Goal: Task Accomplishment & Management: Use online tool/utility

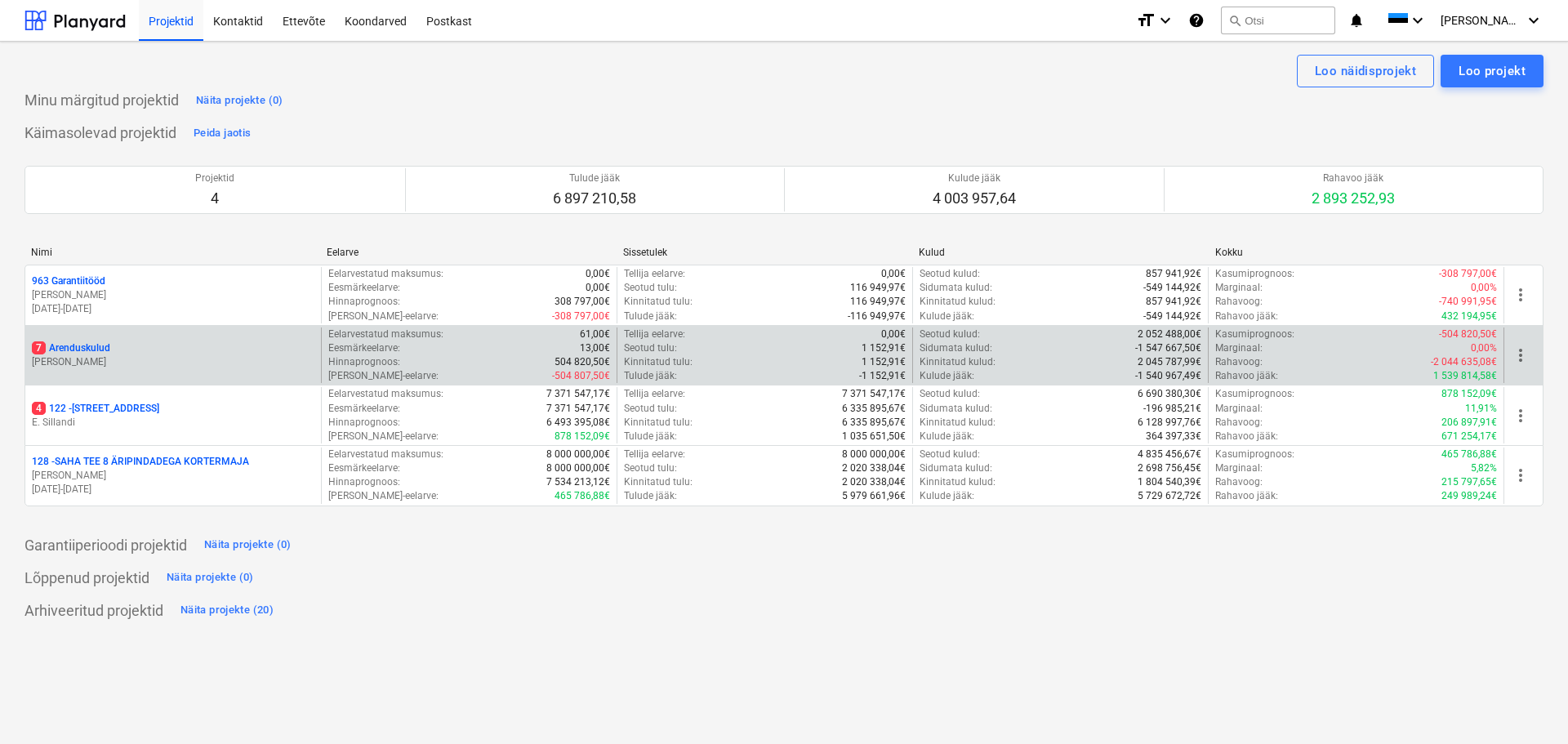
click at [110, 343] on div "7 Arenduskulud" at bounding box center [173, 348] width 283 height 14
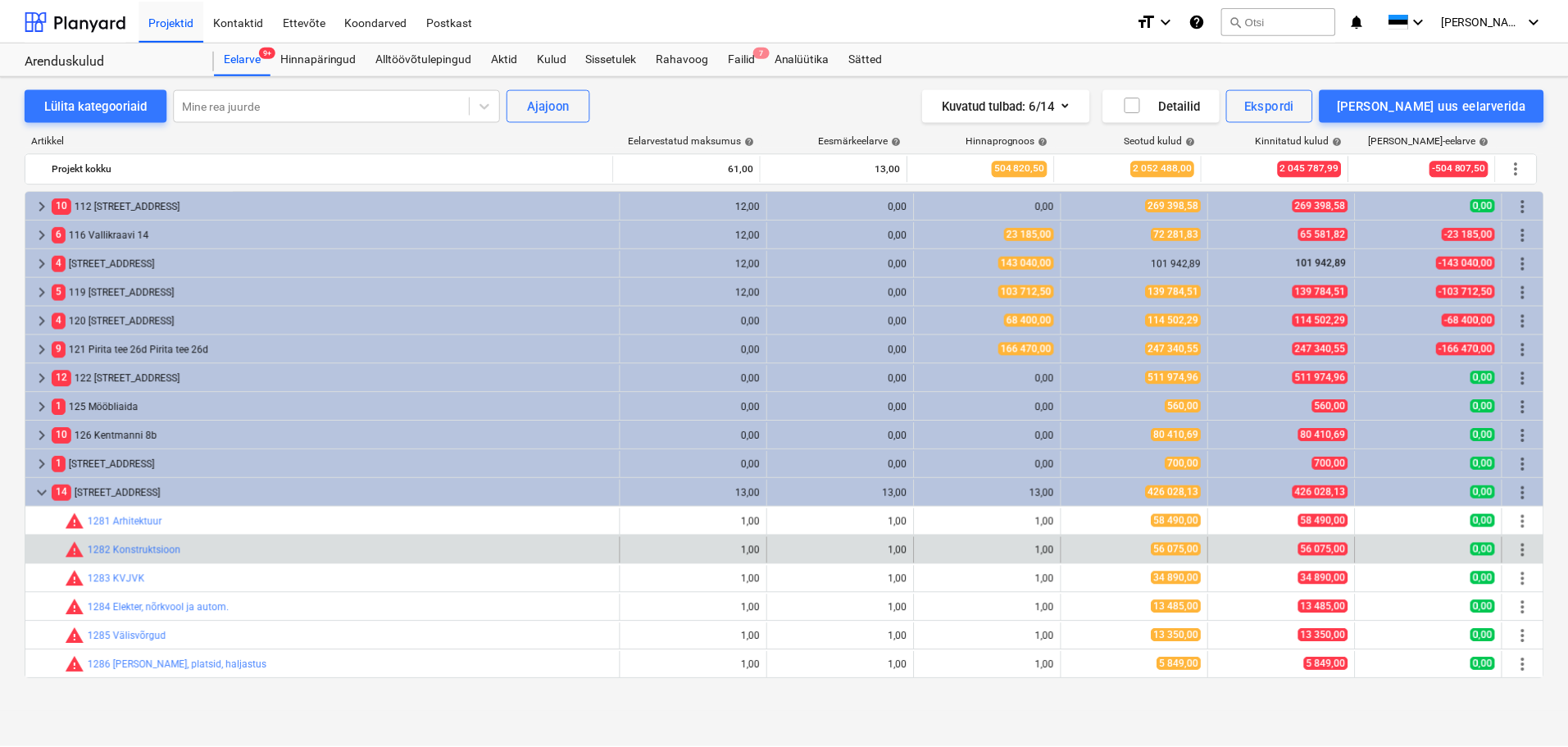
scroll to position [286, 0]
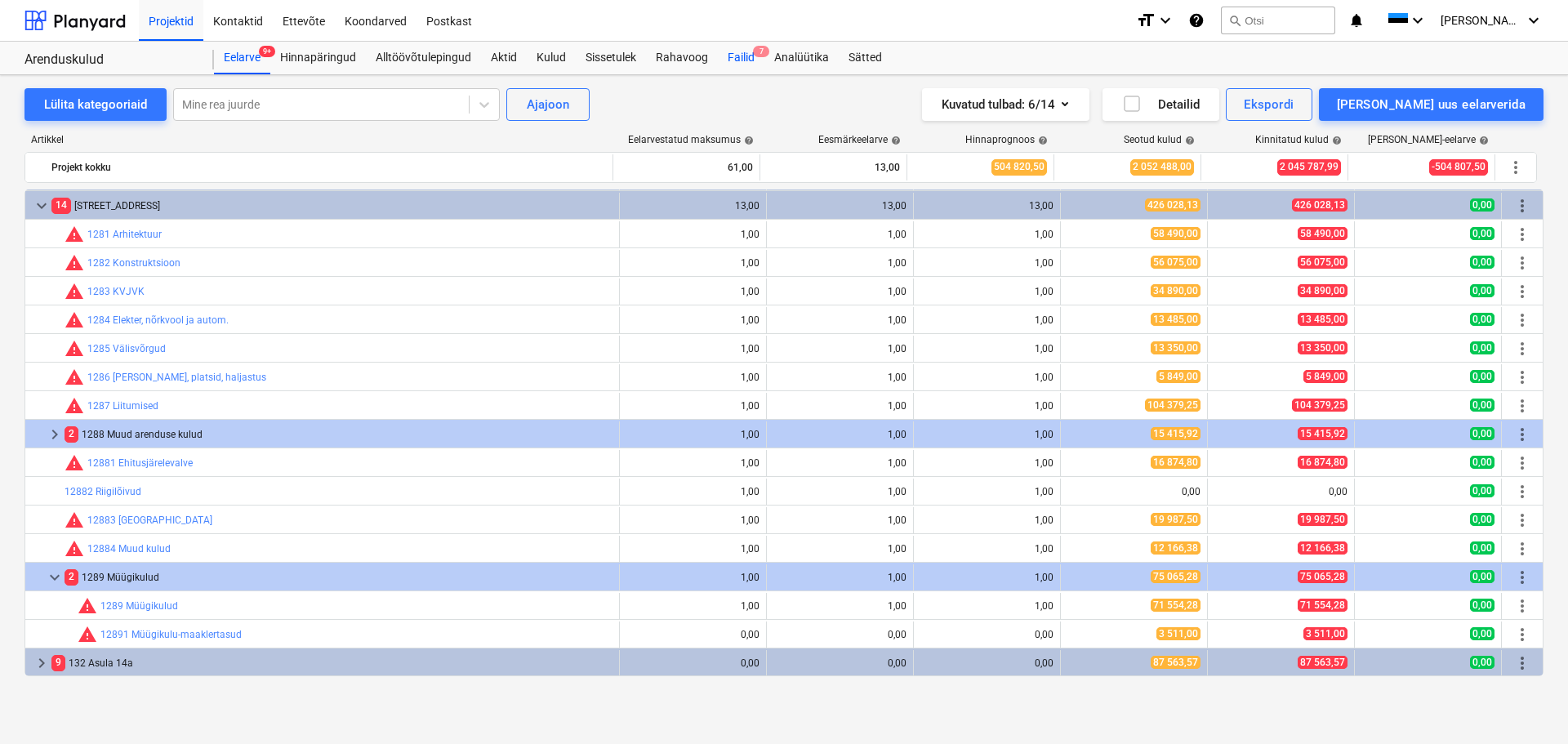
click at [749, 57] on div "Failid 7" at bounding box center [740, 58] width 47 height 33
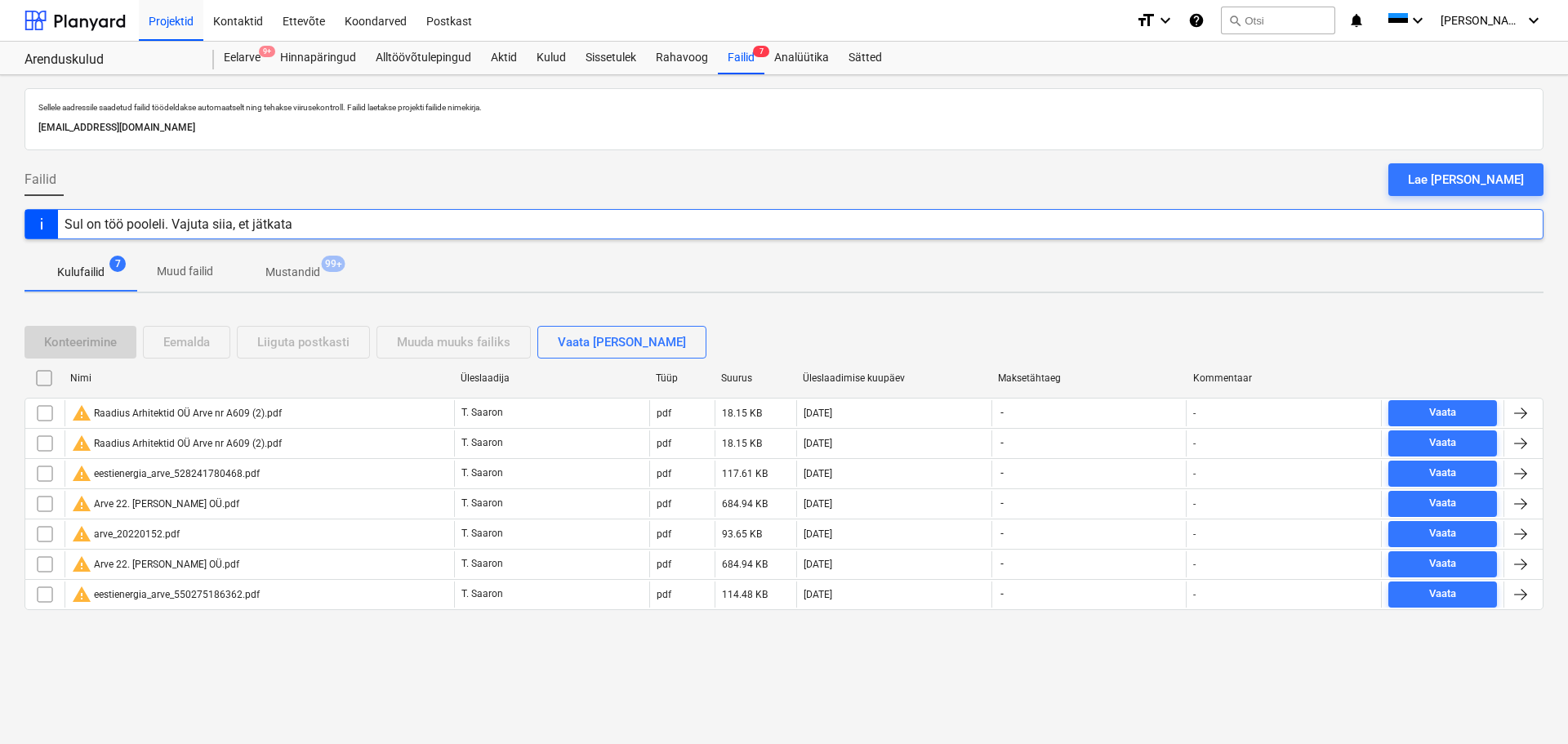
click at [1454, 173] on div "Lae [PERSON_NAME]" at bounding box center [1466, 179] width 116 height 21
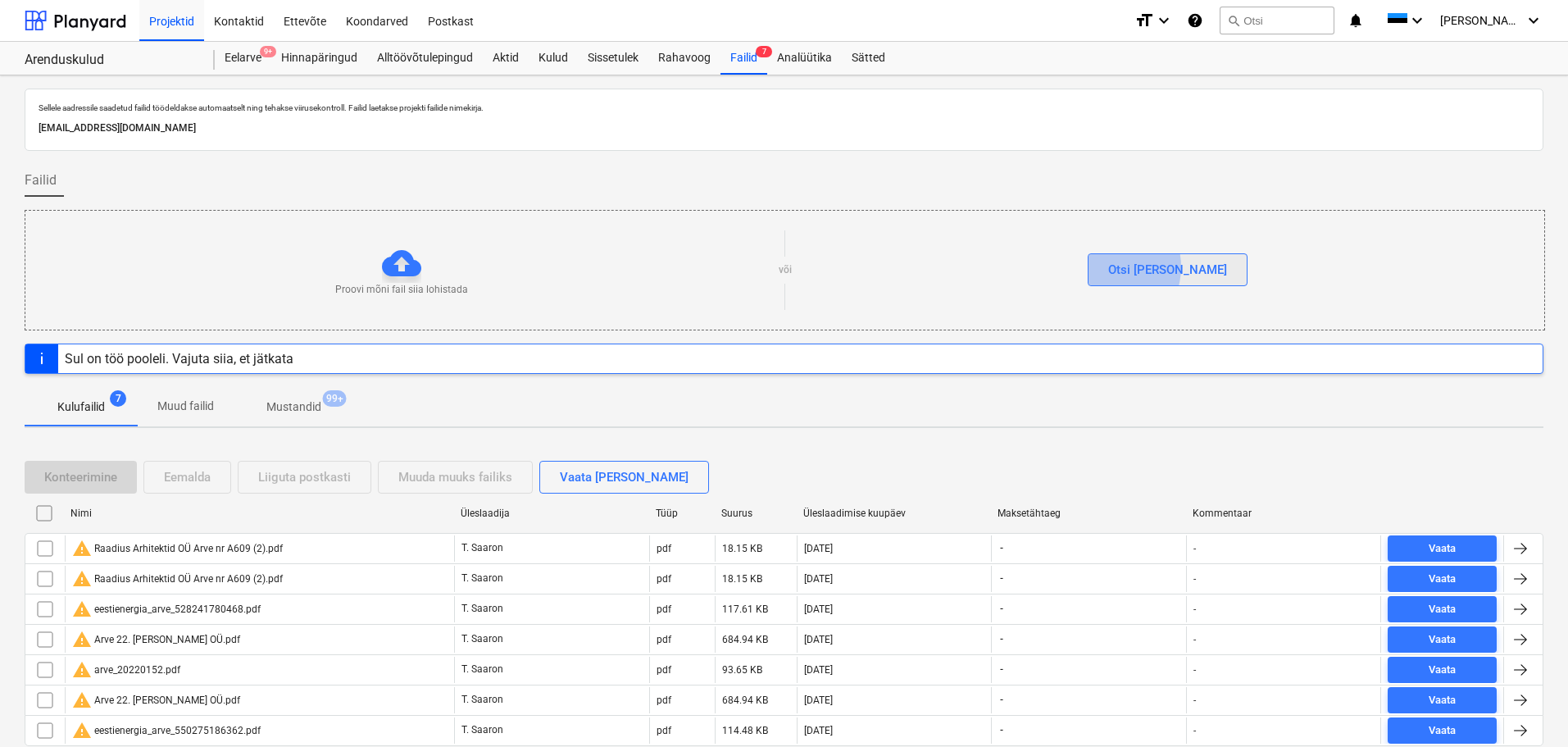
click at [1143, 266] on div "Otsi [PERSON_NAME]" at bounding box center [1168, 269] width 119 height 21
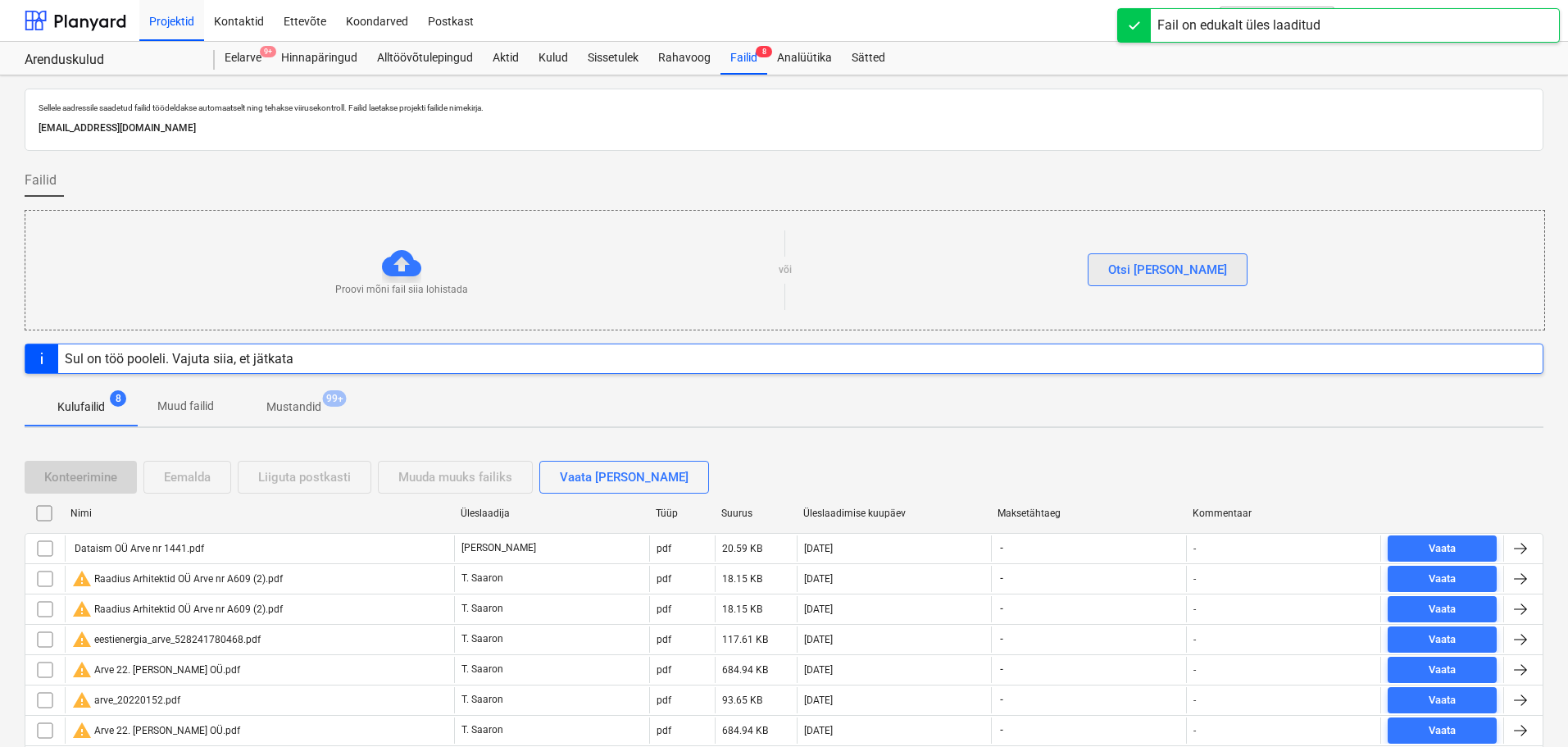
click at [1191, 266] on div "Otsi [PERSON_NAME]" at bounding box center [1168, 269] width 119 height 21
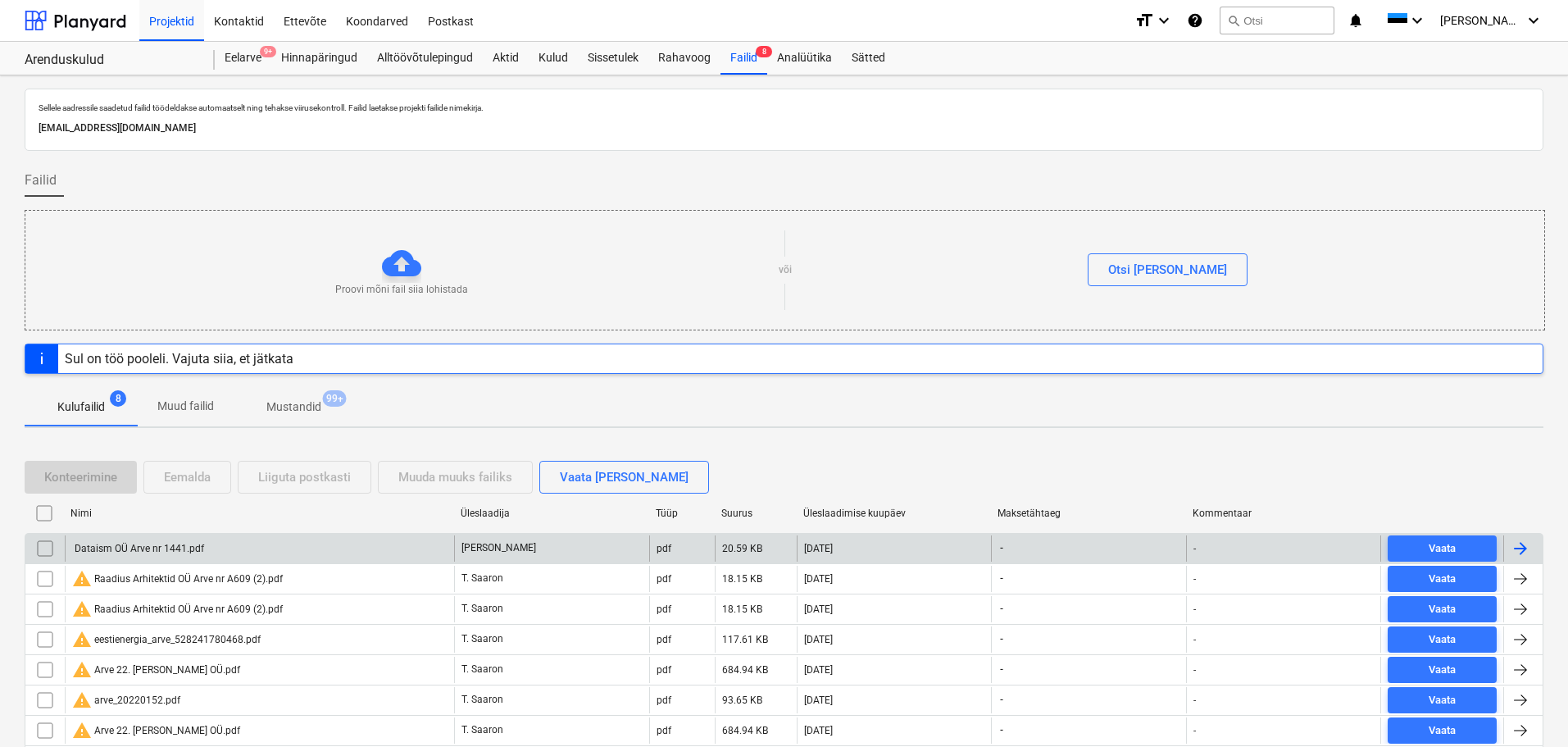
click at [147, 553] on div "Dataism OÜ Arve nr 1441.pdf" at bounding box center [137, 549] width 131 height 12
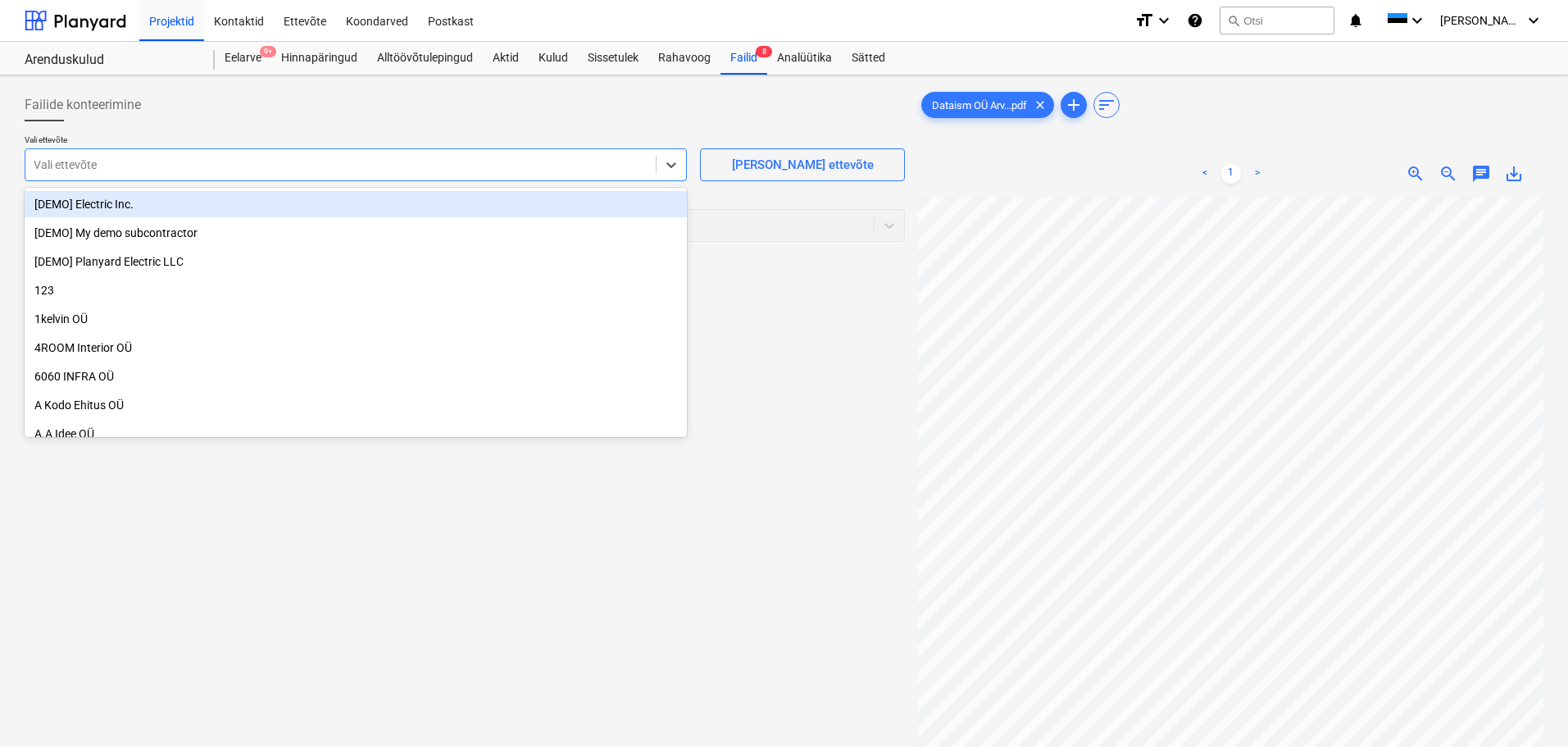
click at [267, 169] on div at bounding box center [341, 164] width 614 height 16
type input "data"
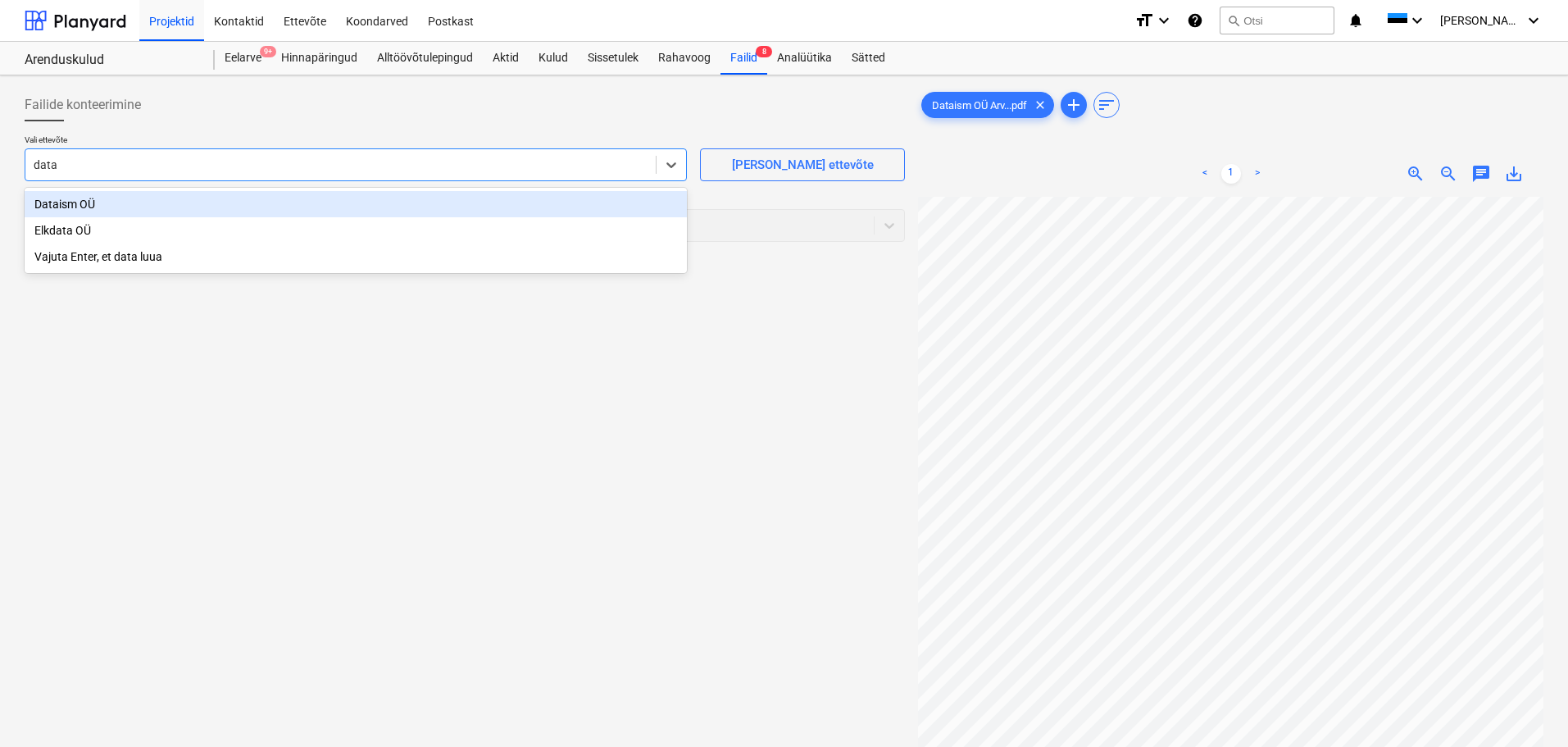
click at [185, 210] on div "Dataism OÜ" at bounding box center [356, 204] width 662 height 26
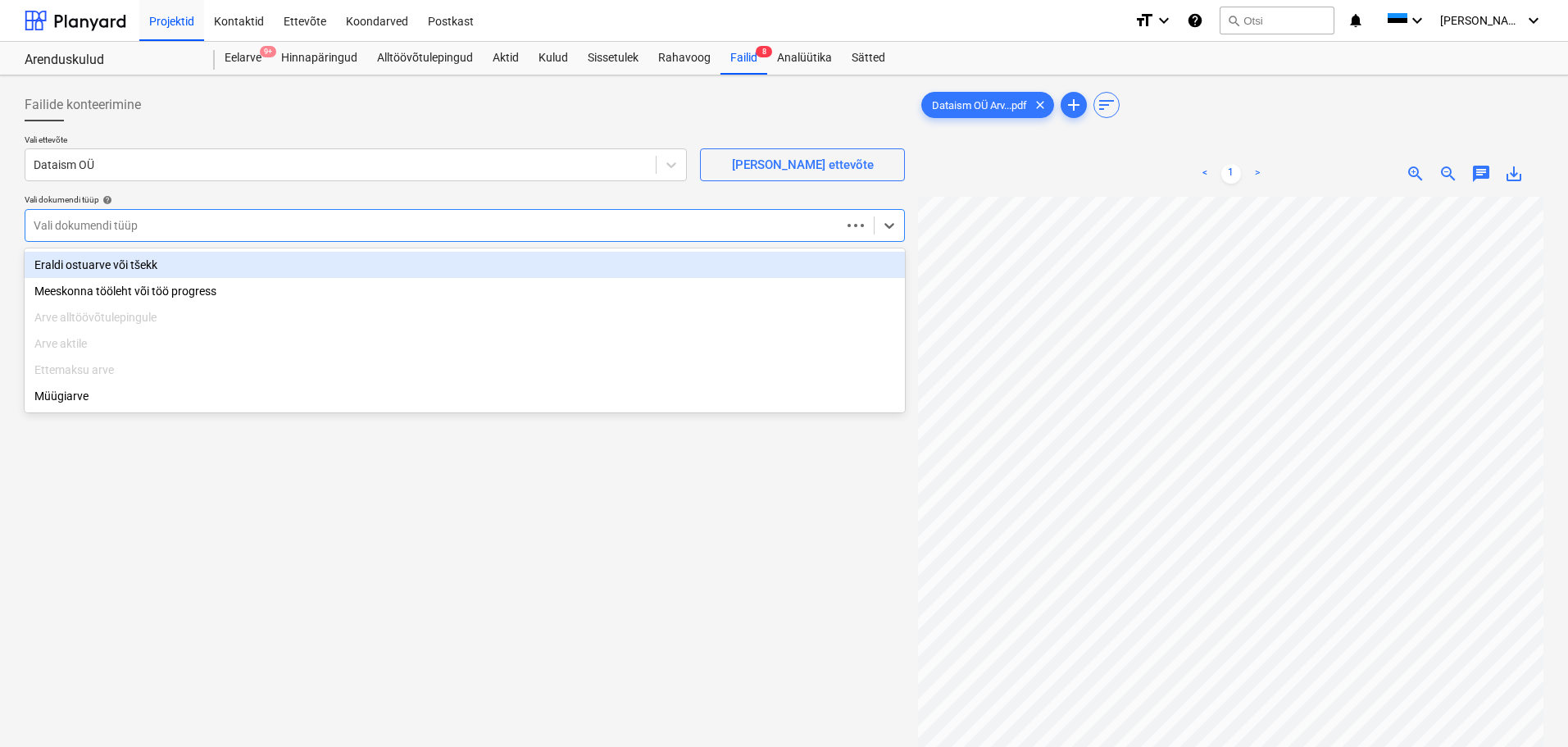
click at [186, 218] on div at bounding box center [433, 225] width 799 height 16
click at [184, 265] on div "Eraldi ostuarve või tšekk" at bounding box center [465, 265] width 881 height 26
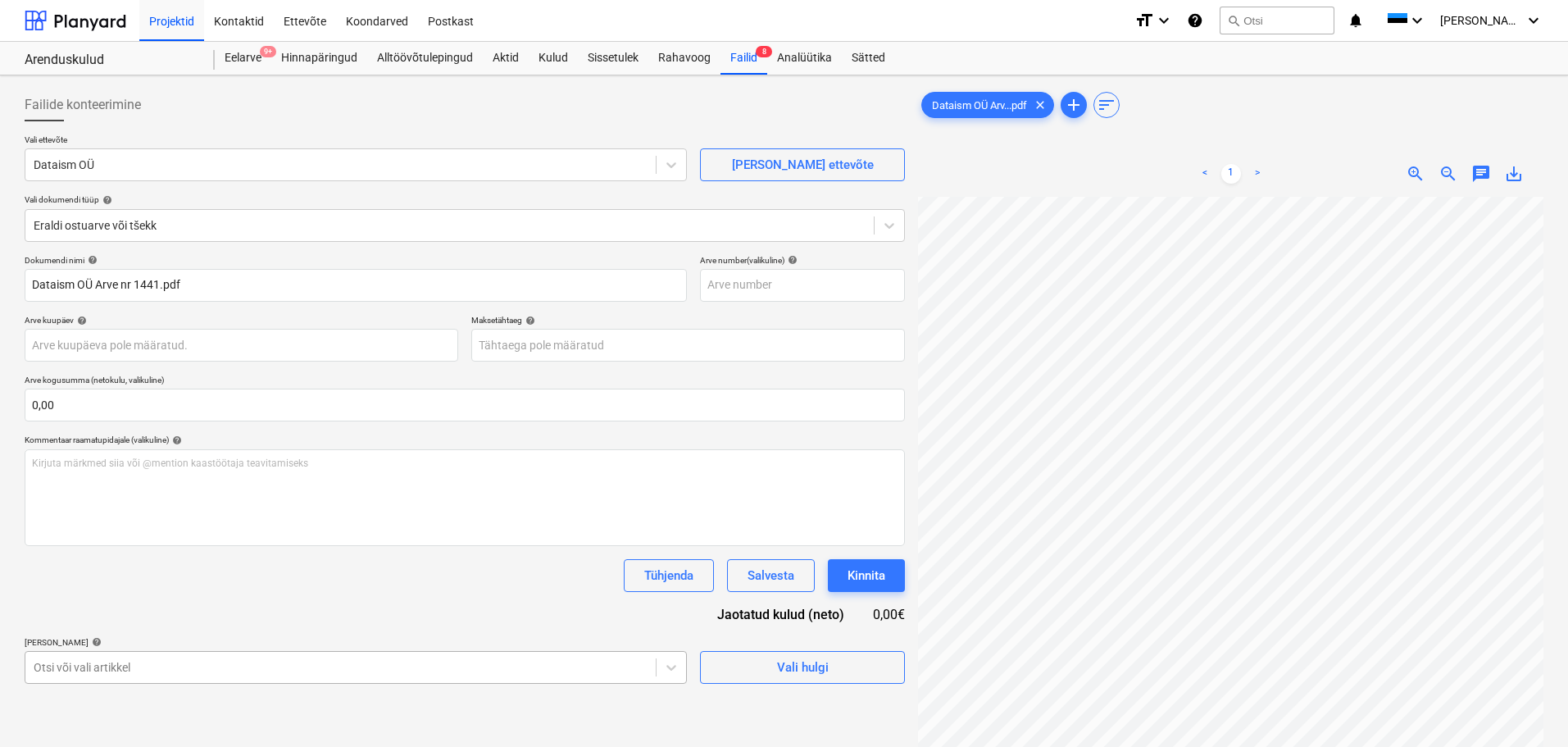
scroll to position [192, 0]
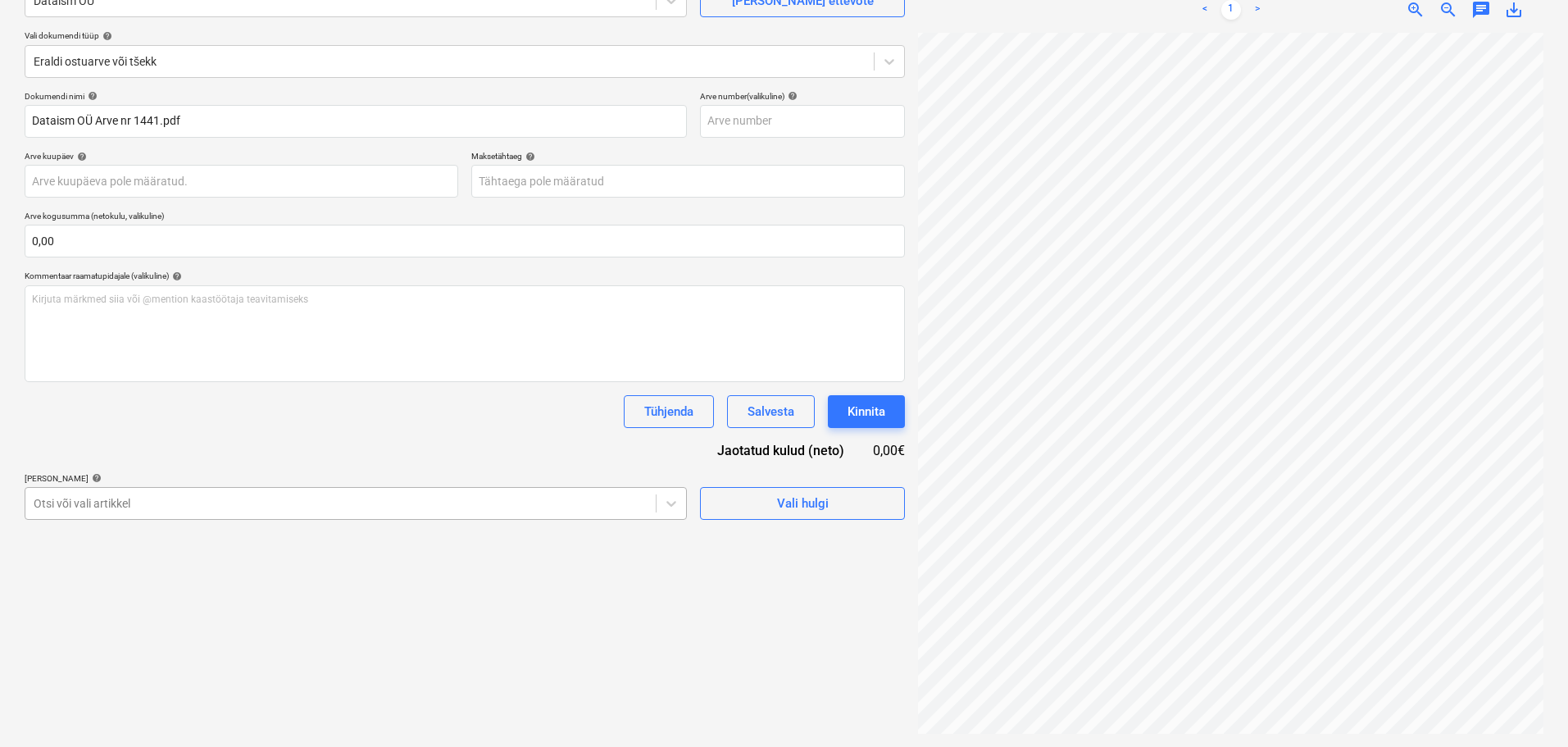
click at [236, 583] on body "Projektid Kontaktid Ettevõte Koondarved Postkast format_size keyboard_arrow_dow…" at bounding box center [784, 209] width 1568 height 747
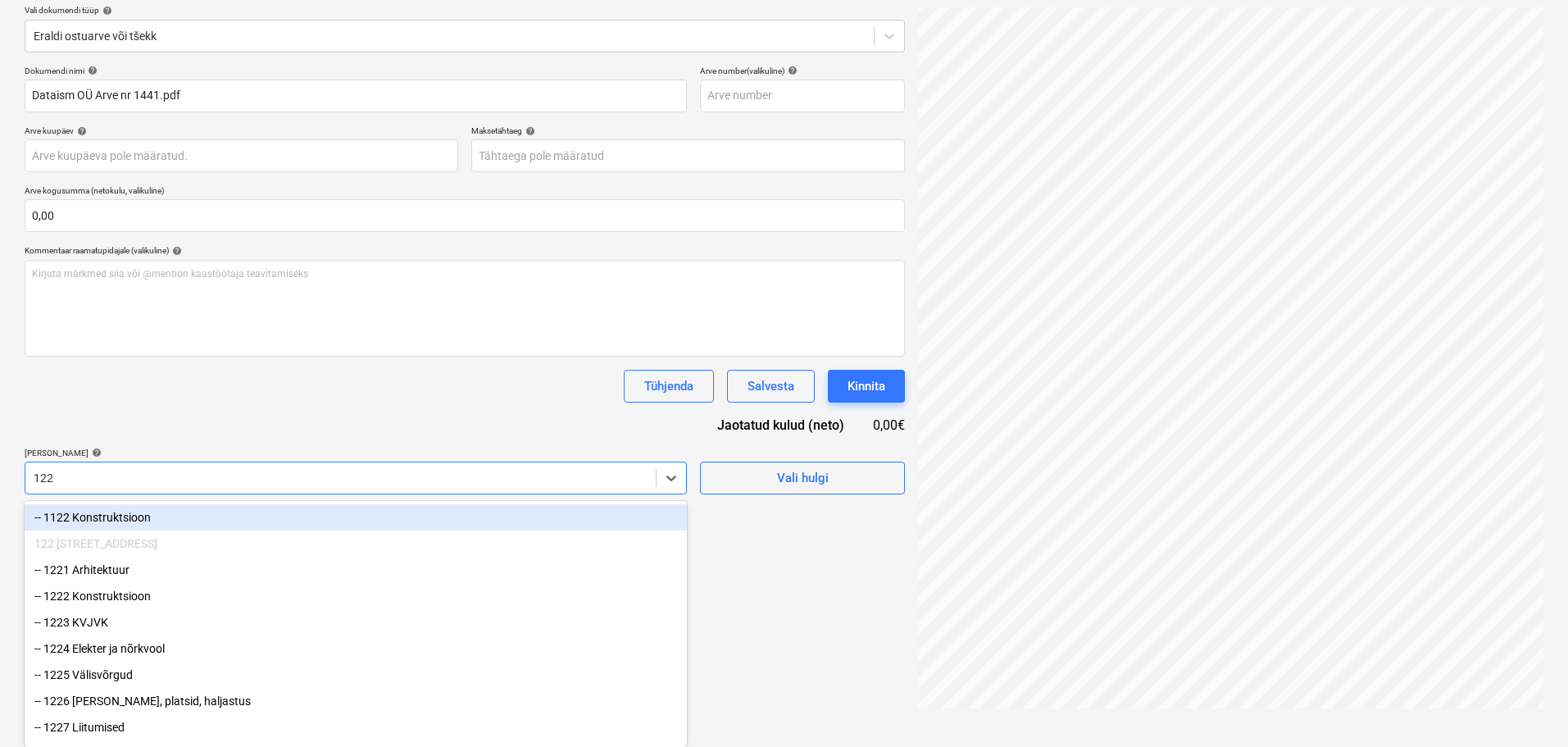
type input "1229"
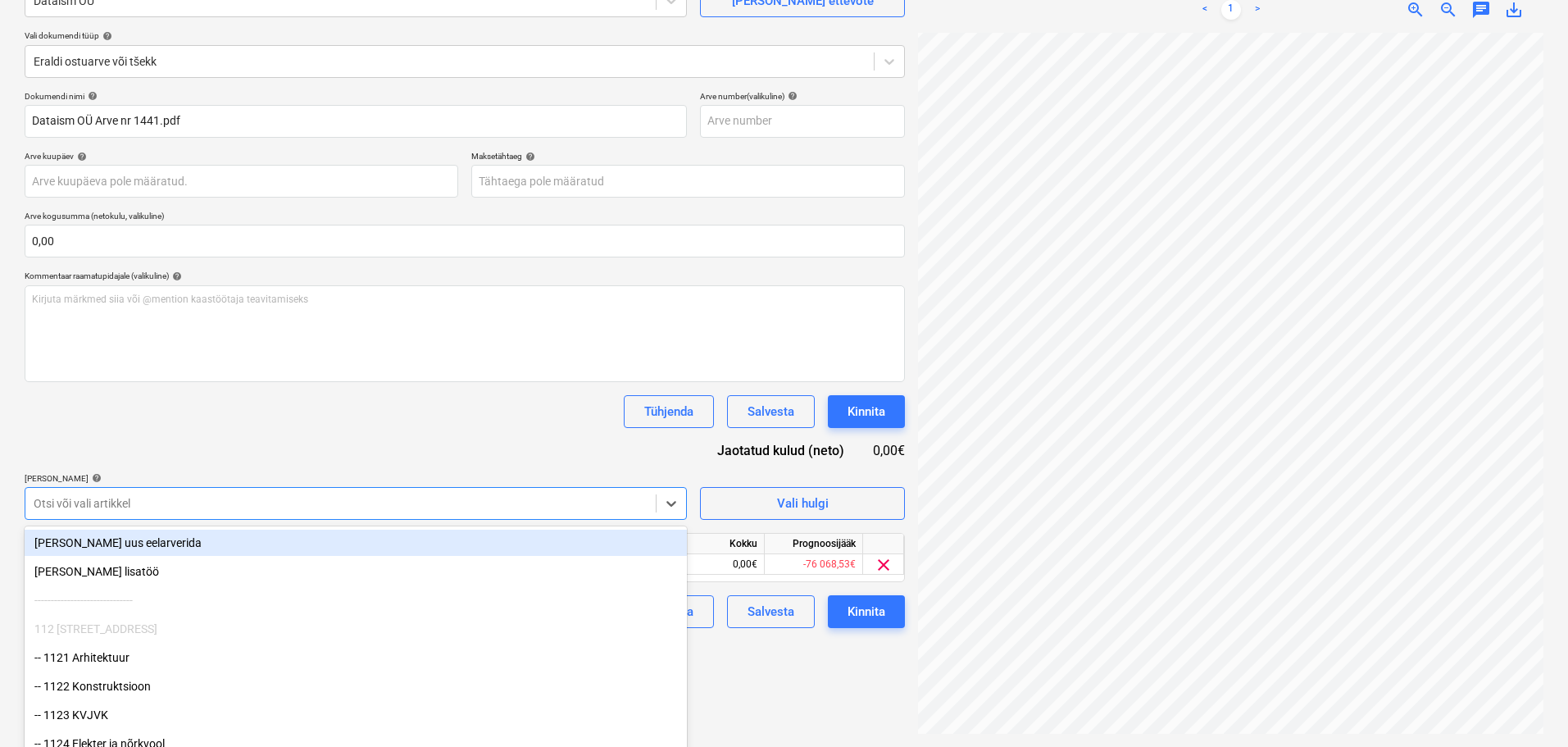
click at [271, 456] on div "Dokumendi nimi help Dataism OÜ Arve nr 1441.pdf Arve number (valikuline) help A…" at bounding box center [465, 359] width 881 height 537
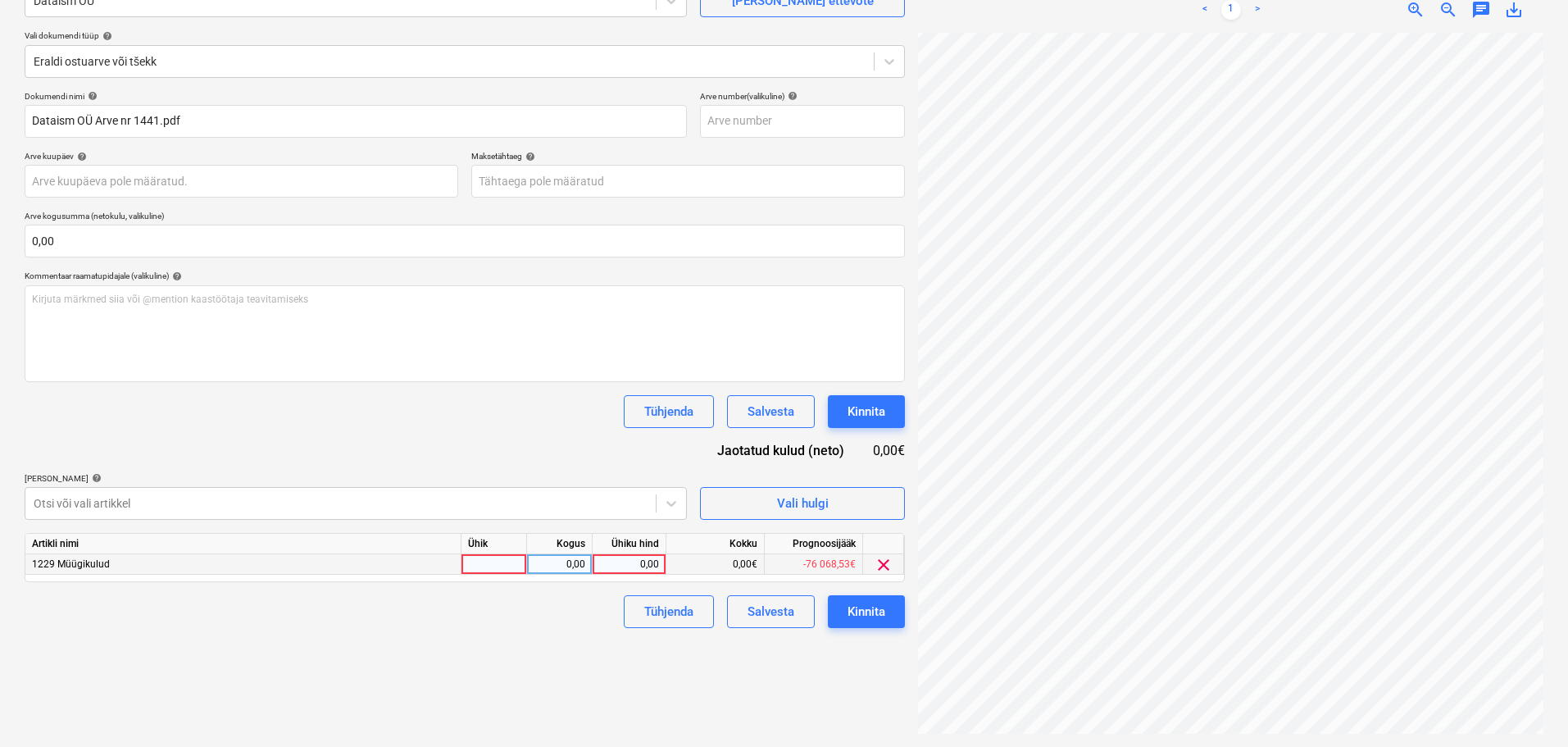
click at [500, 565] on div at bounding box center [494, 564] width 66 height 21
type input "tk"
type input "650"
click at [641, 563] on div "0,00" at bounding box center [630, 564] width 60 height 21
type input "650"
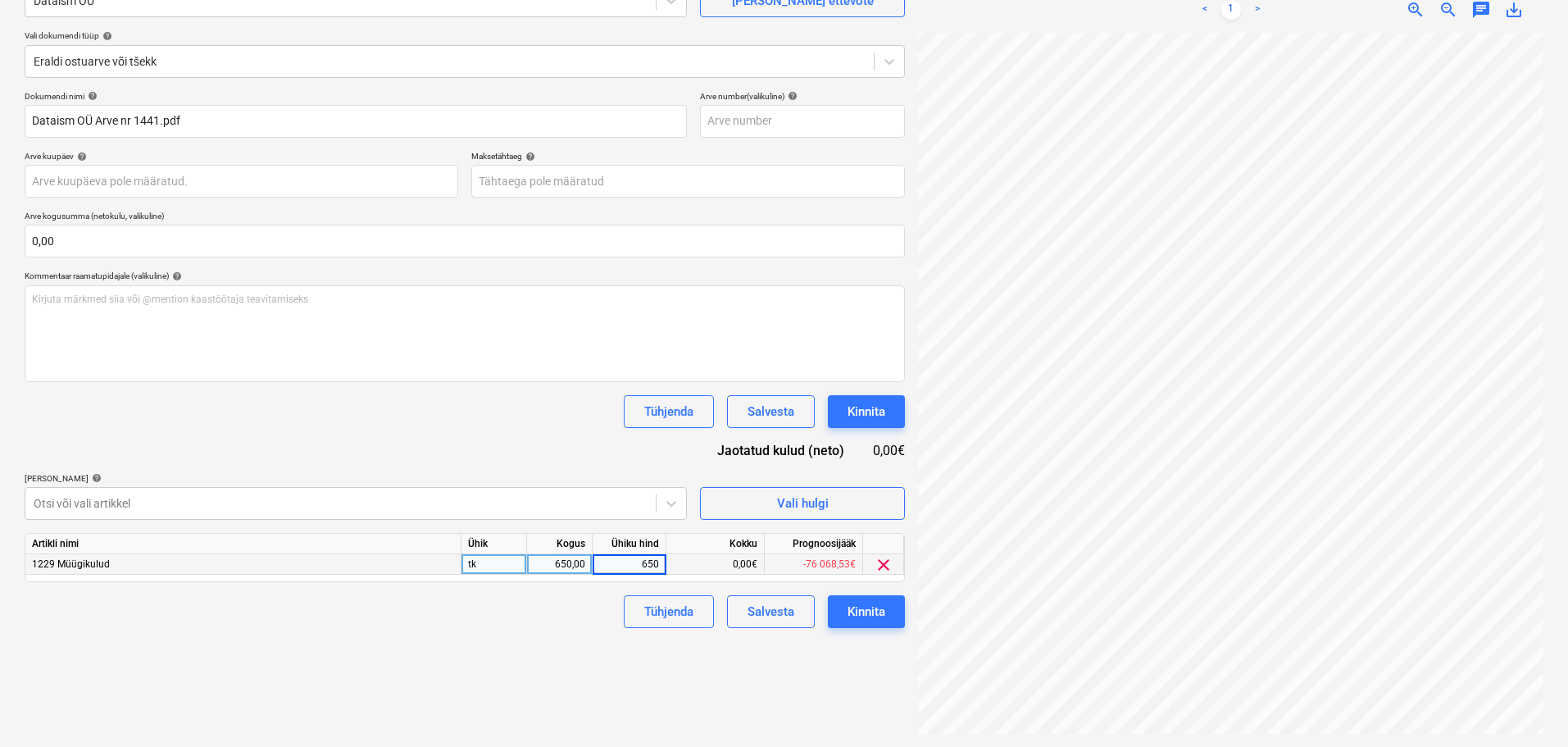
click at [564, 563] on div "650,00" at bounding box center [560, 564] width 52 height 21
type input "1"
drag, startPoint x: 536, startPoint y: 503, endPoint x: 535, endPoint y: 493, distance: 10.0
click at [536, 501] on div at bounding box center [341, 503] width 614 height 16
click at [520, 445] on div "Dokumendi nimi help Dataism OÜ Arve nr 1441.pdf Arve number (valikuline) help A…" at bounding box center [465, 359] width 881 height 537
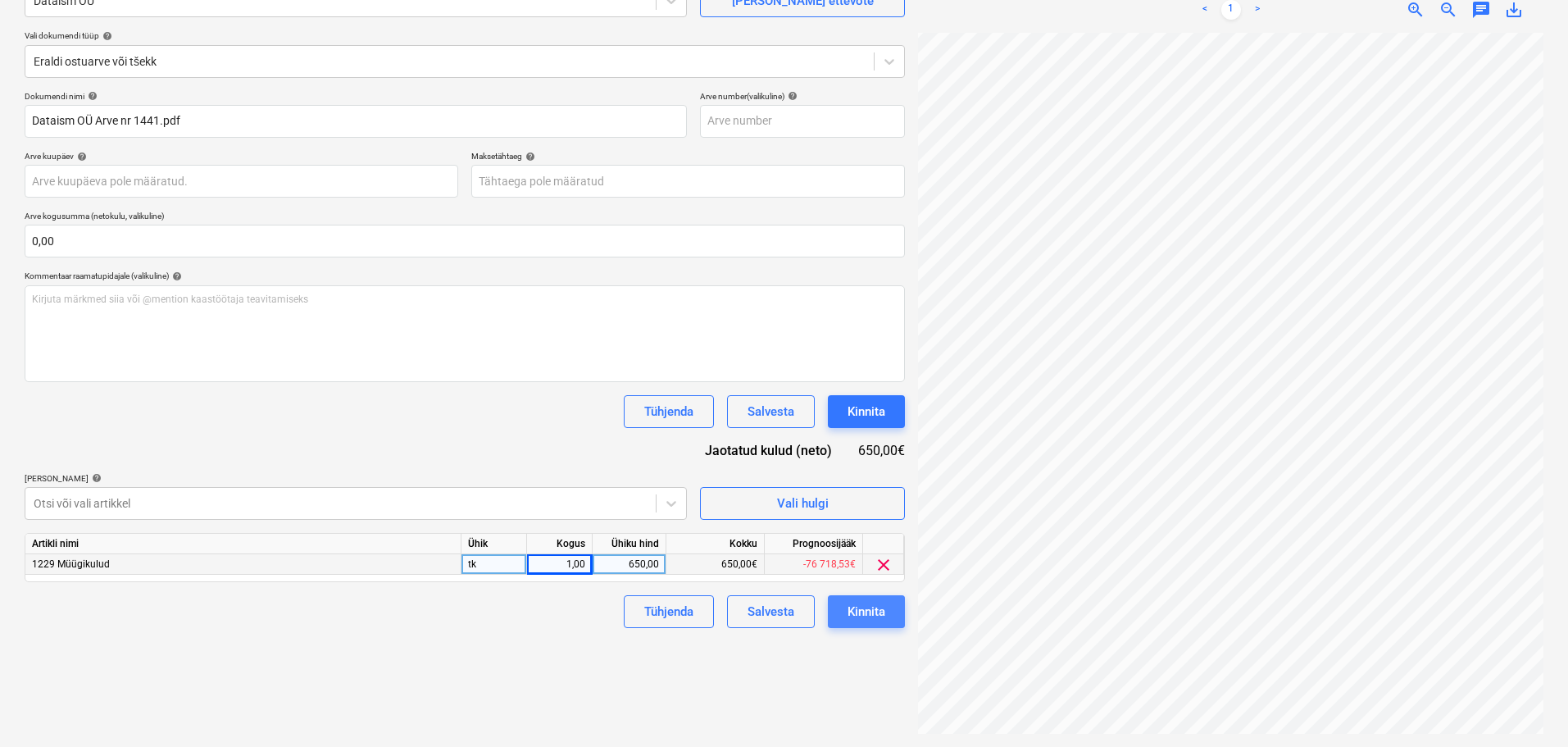
click at [873, 601] on div "Kinnita" at bounding box center [867, 611] width 38 height 21
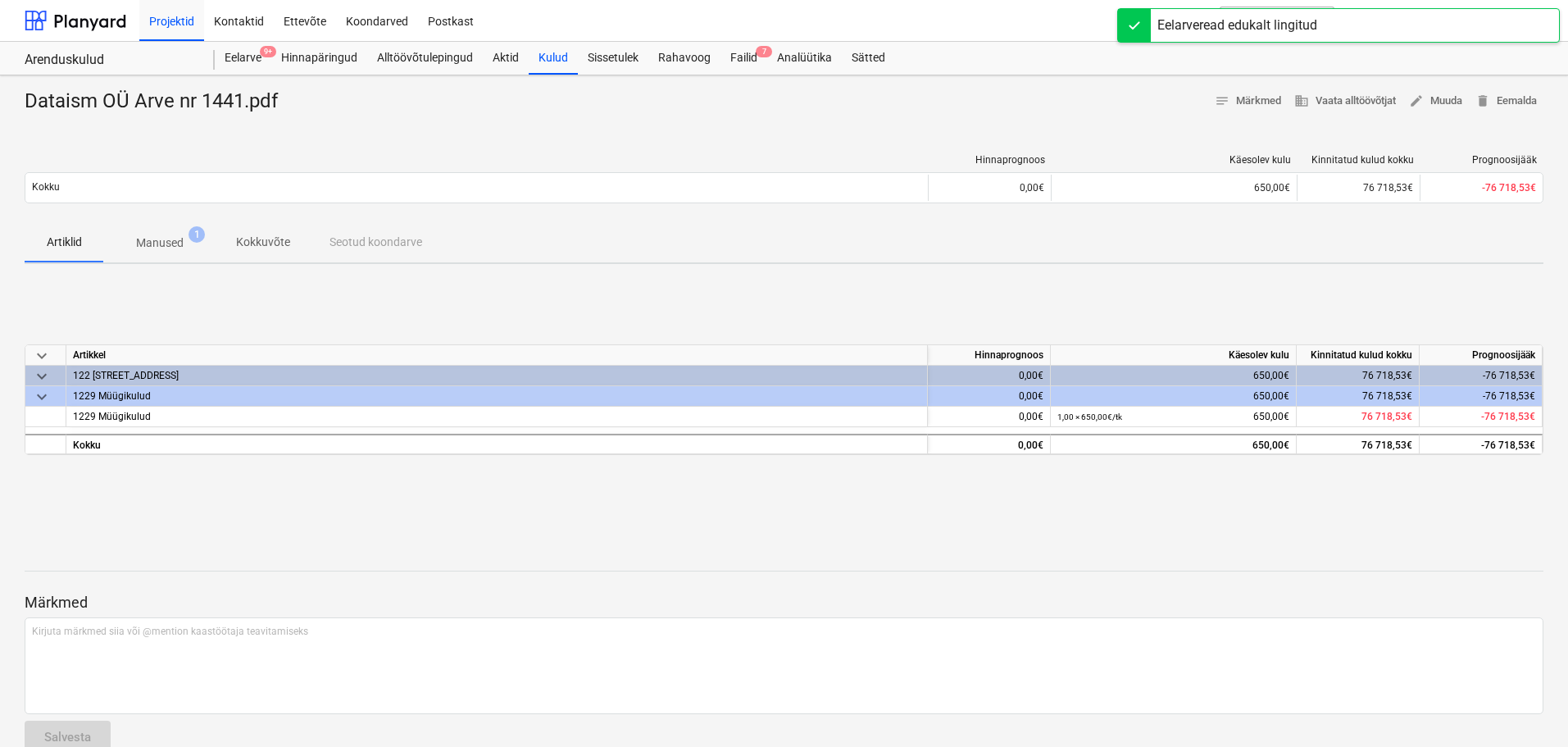
click at [183, 237] on p "Manused" at bounding box center [160, 242] width 48 height 17
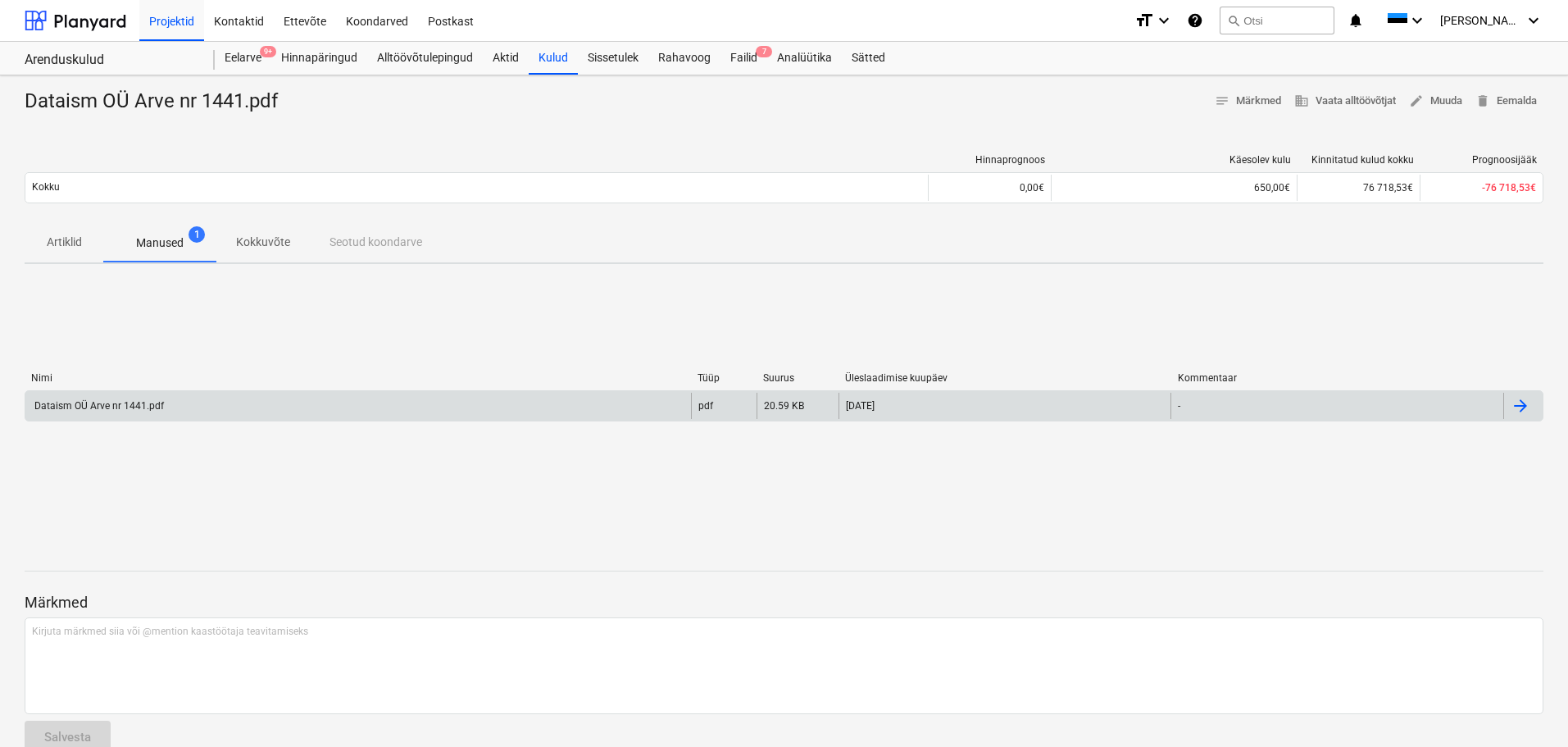
click at [129, 400] on div "Dataism OÜ Arve nr 1441.pdf" at bounding box center [98, 406] width 131 height 12
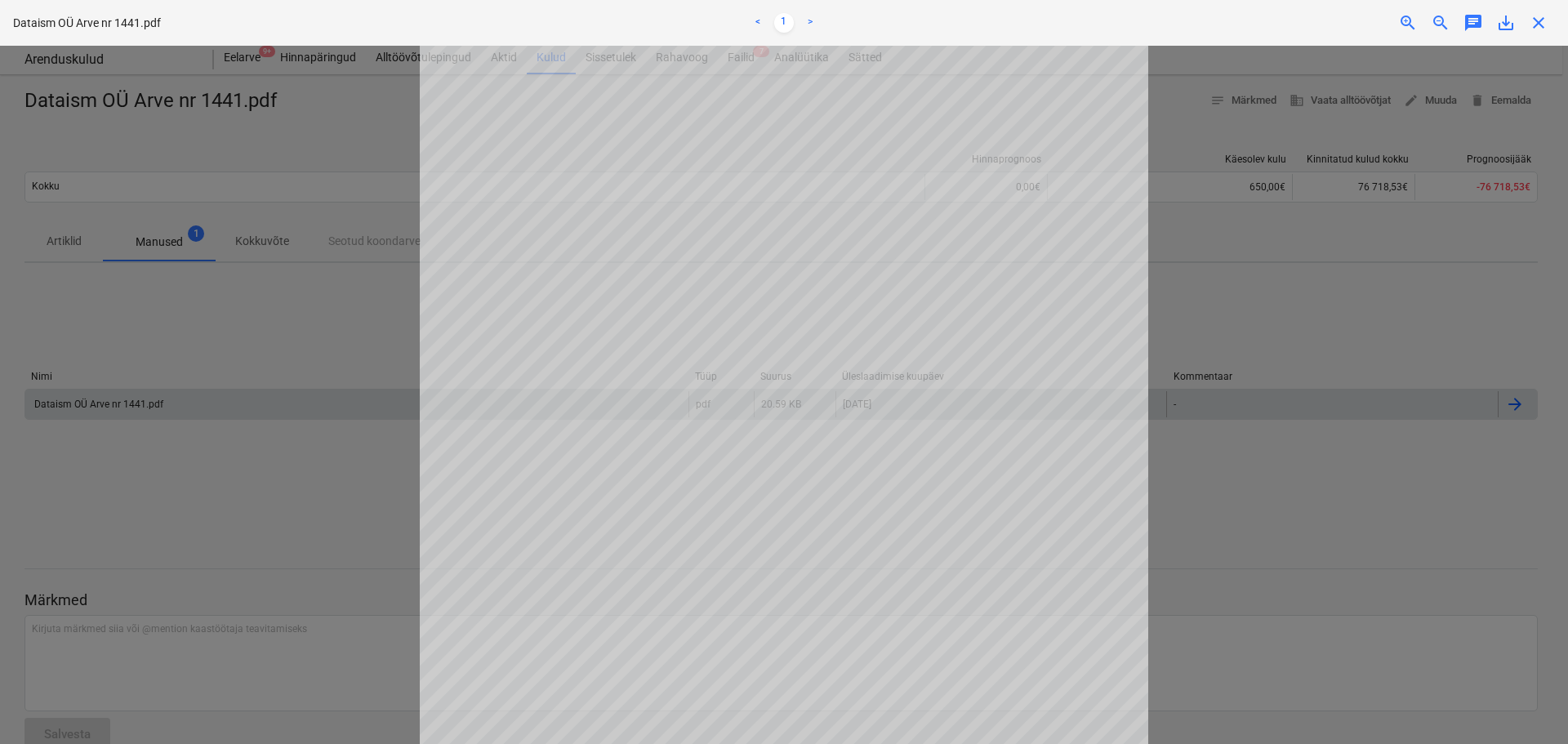
click at [1321, 365] on div at bounding box center [784, 395] width 1568 height 698
click at [251, 340] on div at bounding box center [784, 395] width 1568 height 698
